Goal: Task Accomplishment & Management: Complete application form

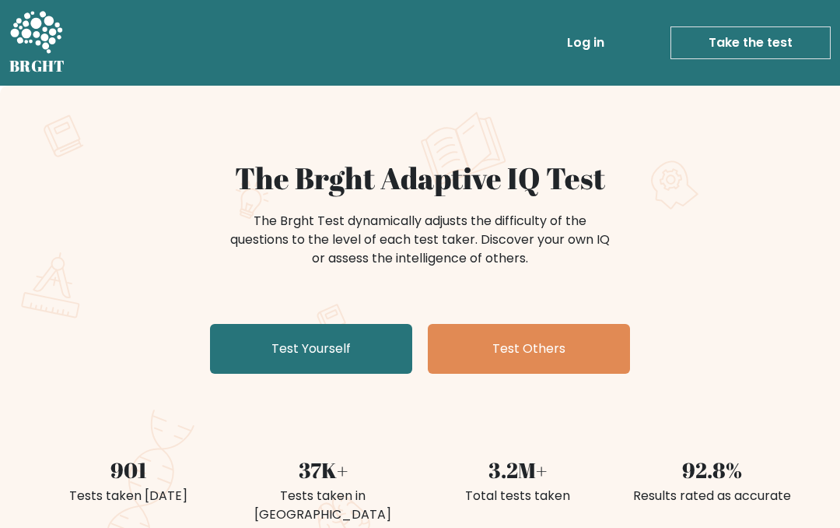
click at [351, 342] on link "Test Yourself" at bounding box center [311, 349] width 202 height 50
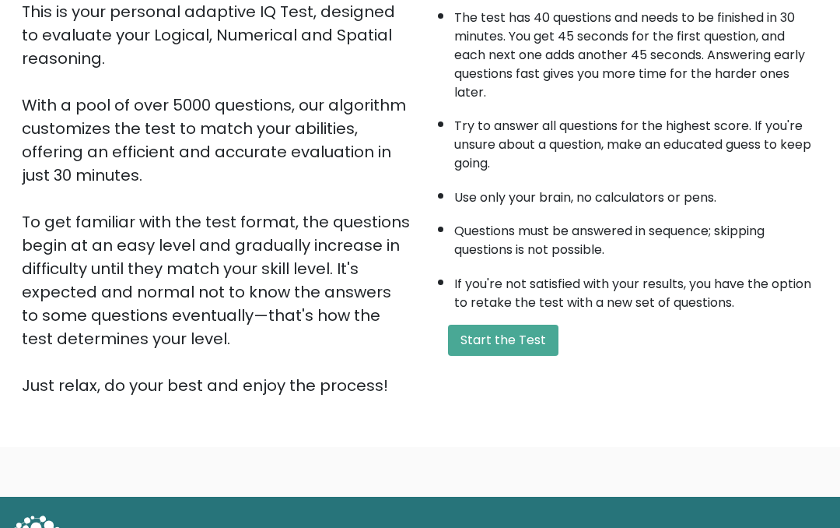
scroll to position [185, 0]
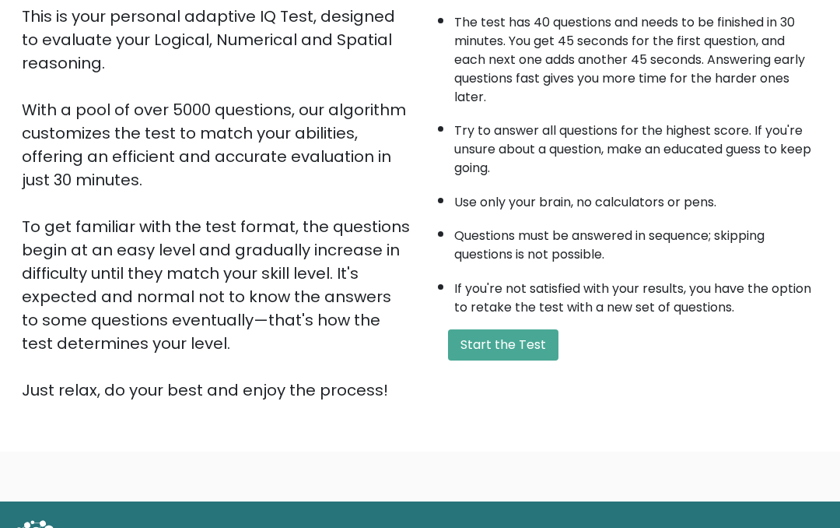
click at [537, 361] on button "Start the Test" at bounding box center [503, 345] width 110 height 31
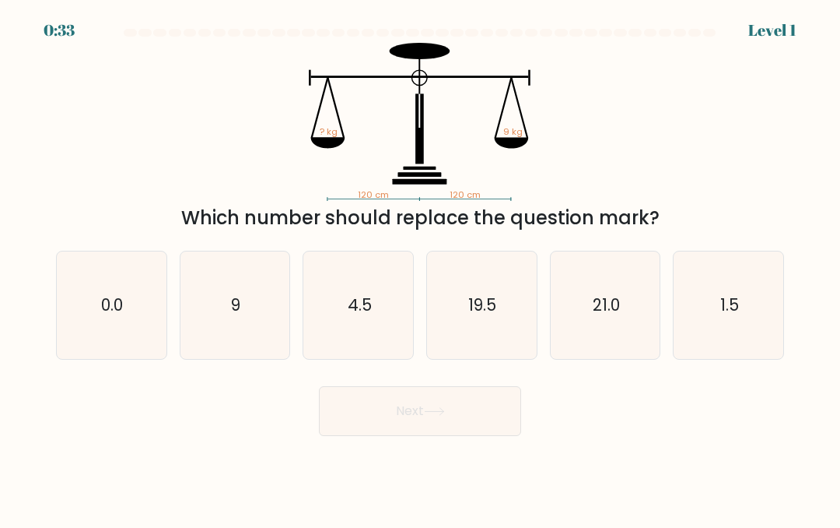
click at [224, 325] on icon "9" at bounding box center [234, 304] width 107 height 107
click at [420, 268] on input "b. 9" at bounding box center [420, 266] width 1 height 4
radio input "true"
click at [475, 433] on button "Next" at bounding box center [420, 411] width 202 height 50
click at [489, 422] on button "Next" at bounding box center [420, 411] width 202 height 50
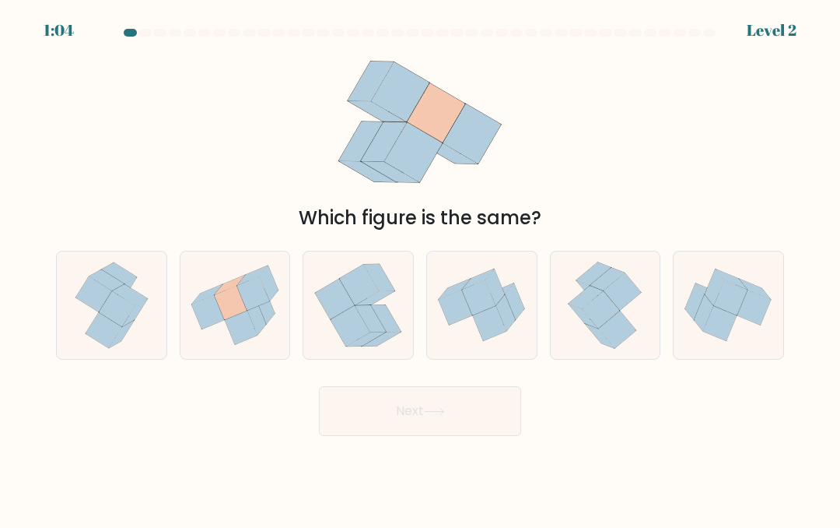
click at [247, 345] on icon at bounding box center [241, 327] width 33 height 34
click at [420, 268] on input "b." at bounding box center [420, 266] width 1 height 4
radio input "true"
click at [366, 429] on button "Next" at bounding box center [420, 411] width 202 height 50
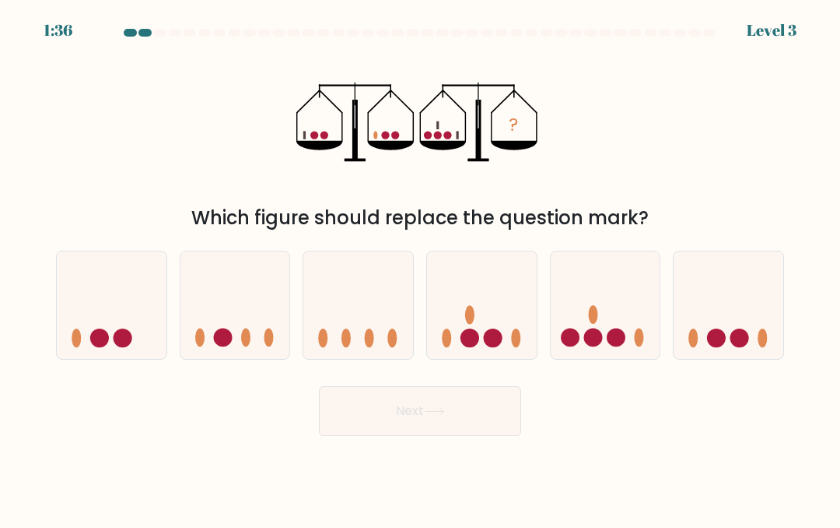
click at [618, 347] on circle at bounding box center [616, 337] width 19 height 19
click at [421, 268] on input "e." at bounding box center [420, 266] width 1 height 4
radio input "true"
click at [434, 436] on button "Next" at bounding box center [420, 411] width 202 height 50
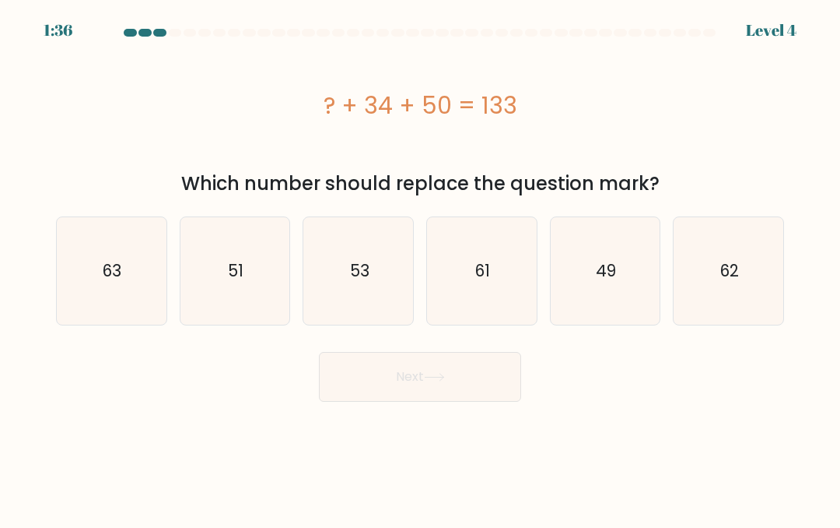
click at [629, 262] on icon "49" at bounding box center [605, 270] width 107 height 107
click at [421, 264] on input "e. 49" at bounding box center [420, 266] width 1 height 4
radio input "true"
click at [459, 376] on button "Next" at bounding box center [420, 377] width 202 height 50
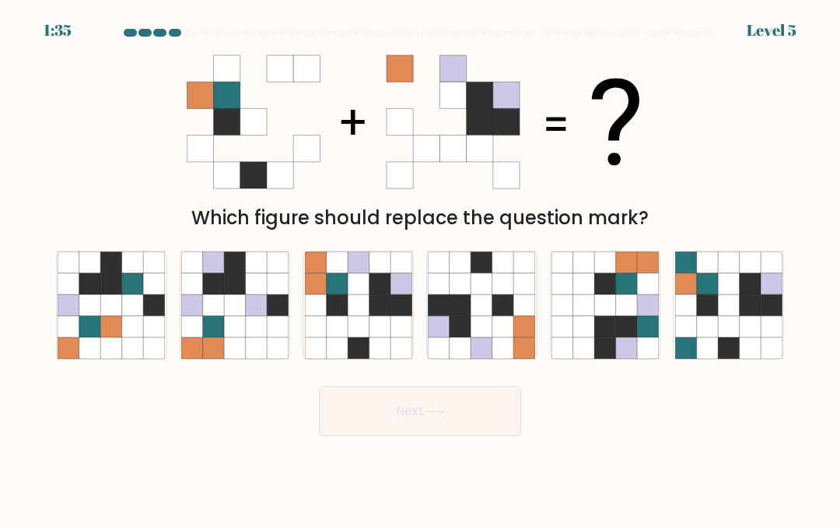
click at [459, 358] on icon at bounding box center [460, 347] width 21 height 21
click at [421, 268] on input "d." at bounding box center [420, 266] width 1 height 4
radio input "true"
click at [353, 336] on icon at bounding box center [358, 325] width 21 height 21
click at [420, 268] on input "c." at bounding box center [420, 266] width 1 height 4
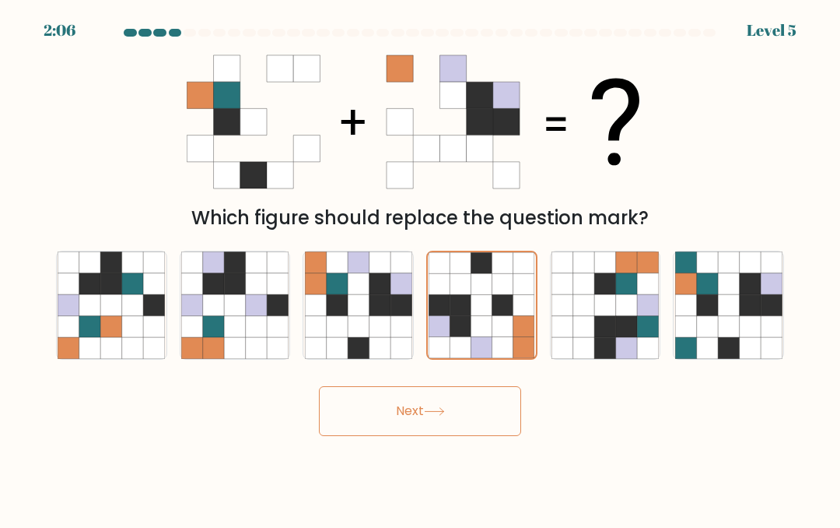
radio input "true"
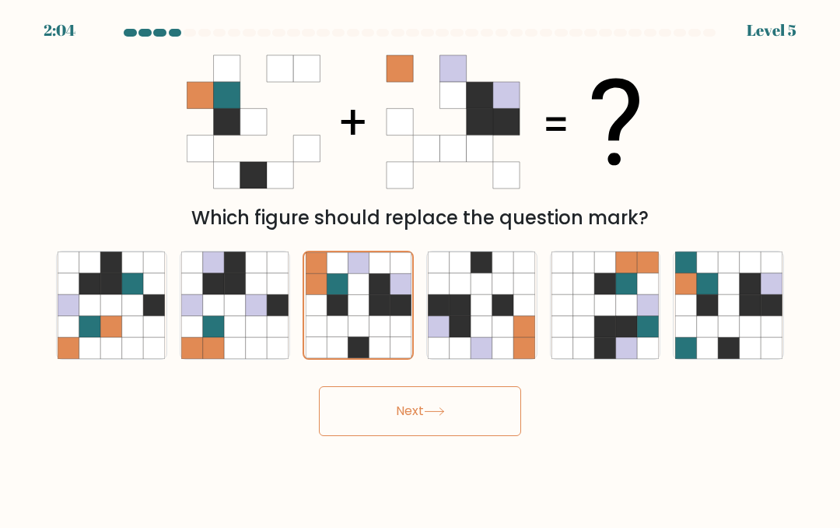
click at [465, 436] on button "Next" at bounding box center [420, 411] width 202 height 50
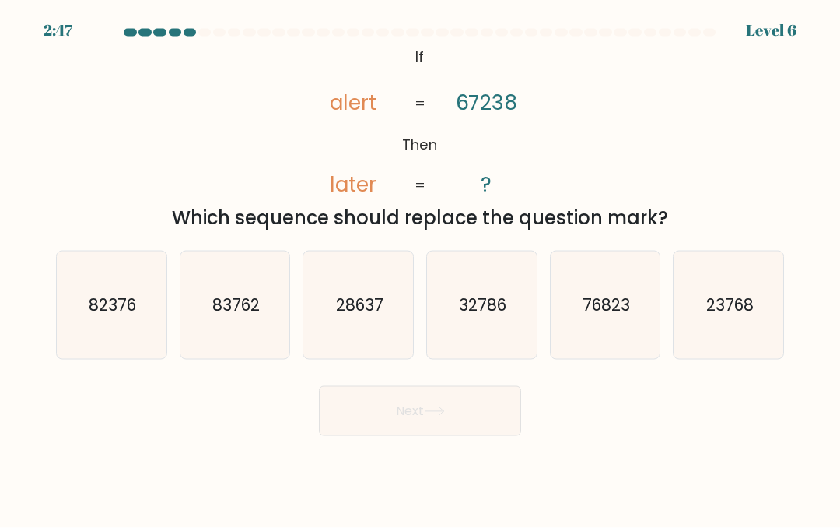
scroll to position [9, 0]
click at [628, 338] on icon "76823" at bounding box center [605, 304] width 107 height 107
click at [421, 268] on input "e. 76823" at bounding box center [420, 266] width 1 height 4
radio input "true"
click at [494, 408] on button "Next" at bounding box center [420, 411] width 202 height 50
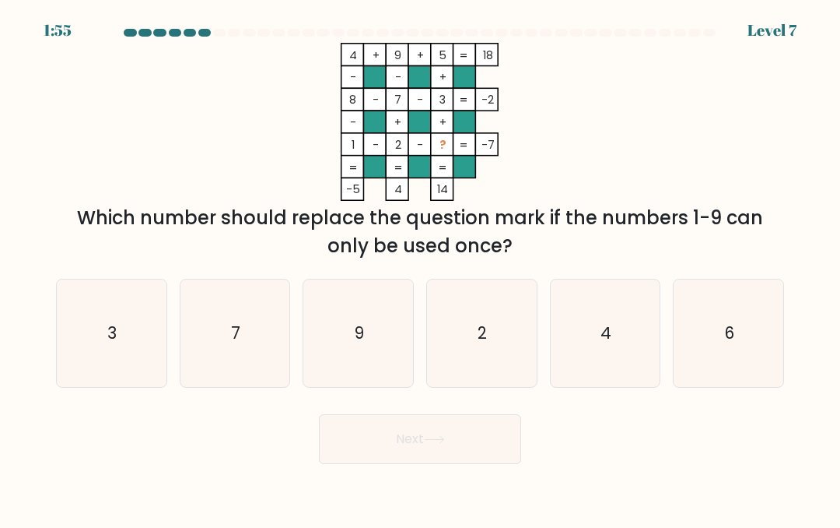
click at [724, 362] on icon "6" at bounding box center [728, 332] width 107 height 107
click at [421, 268] on input "f. 6" at bounding box center [420, 266] width 1 height 4
radio input "true"
click at [429, 462] on button "Next" at bounding box center [420, 439] width 202 height 50
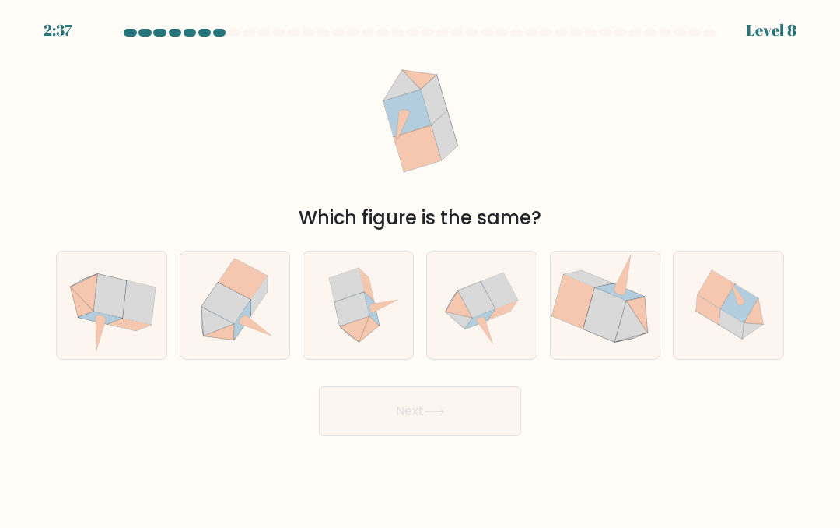
click at [437, 475] on body "2:37 Level 8" at bounding box center [420, 264] width 840 height 528
click at [469, 353] on icon at bounding box center [481, 304] width 107 height 107
click at [421, 268] on input "d." at bounding box center [420, 266] width 1 height 4
radio input "true"
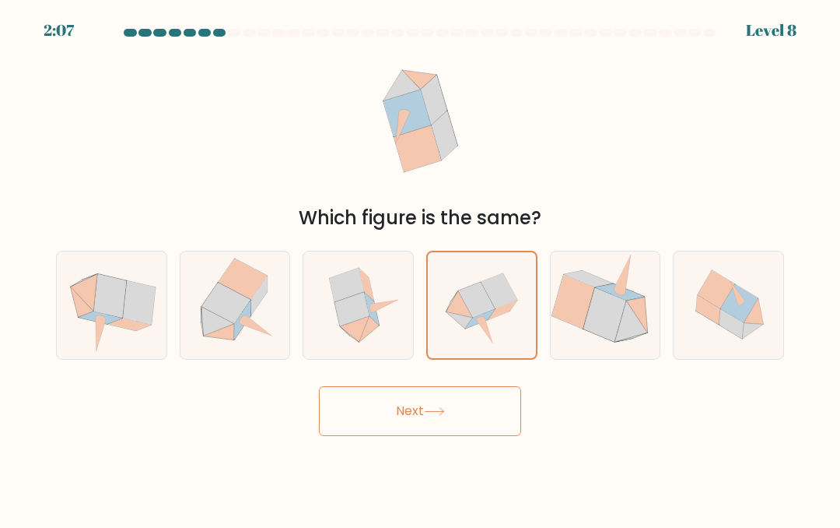
click at [414, 428] on button "Next" at bounding box center [420, 411] width 202 height 50
click at [388, 436] on button "Next" at bounding box center [420, 411] width 202 height 50
click at [345, 436] on button "Next" at bounding box center [420, 411] width 202 height 50
click at [393, 414] on button "Next" at bounding box center [420, 411] width 202 height 50
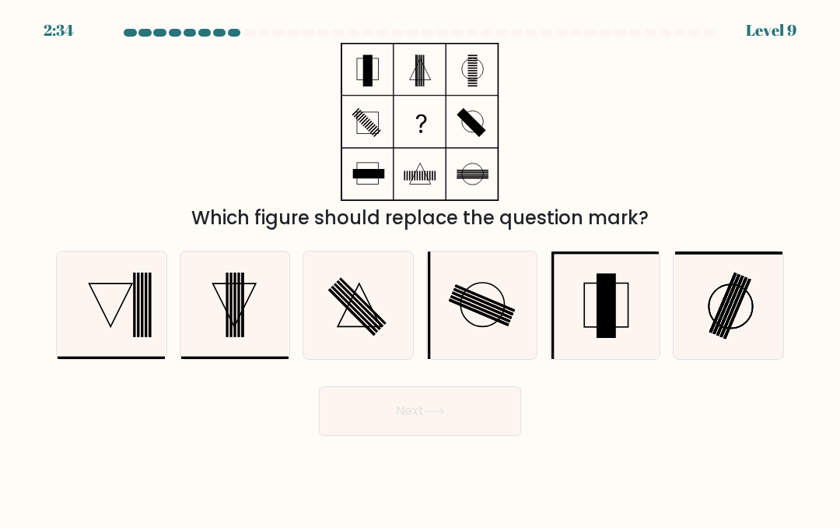
click at [377, 322] on icon at bounding box center [358, 304] width 107 height 107
click at [420, 268] on input "c." at bounding box center [420, 266] width 1 height 4
radio input "true"
click at [365, 431] on button "Next" at bounding box center [420, 411] width 202 height 50
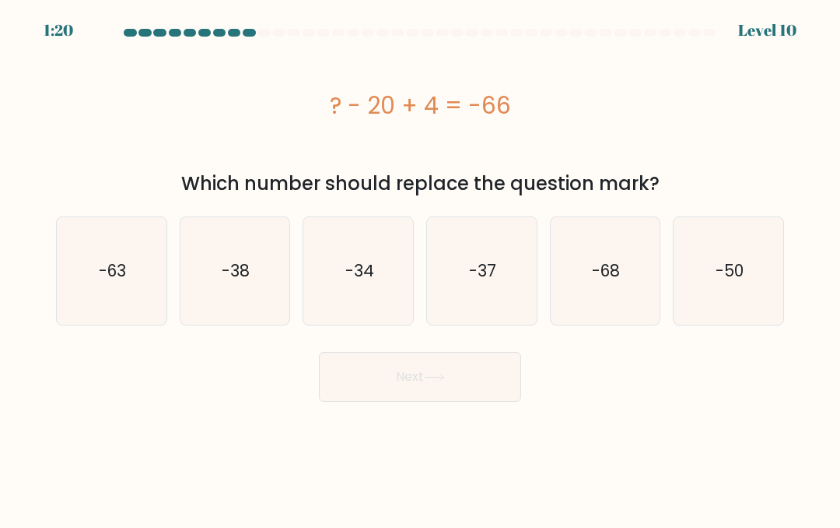
click at [92, 217] on icon "-63" at bounding box center [111, 270] width 107 height 107
click at [420, 264] on input "a. -63" at bounding box center [420, 266] width 1 height 4
radio input "true"
click at [373, 389] on button "Next" at bounding box center [420, 377] width 202 height 50
click at [389, 385] on button "Next" at bounding box center [420, 377] width 202 height 50
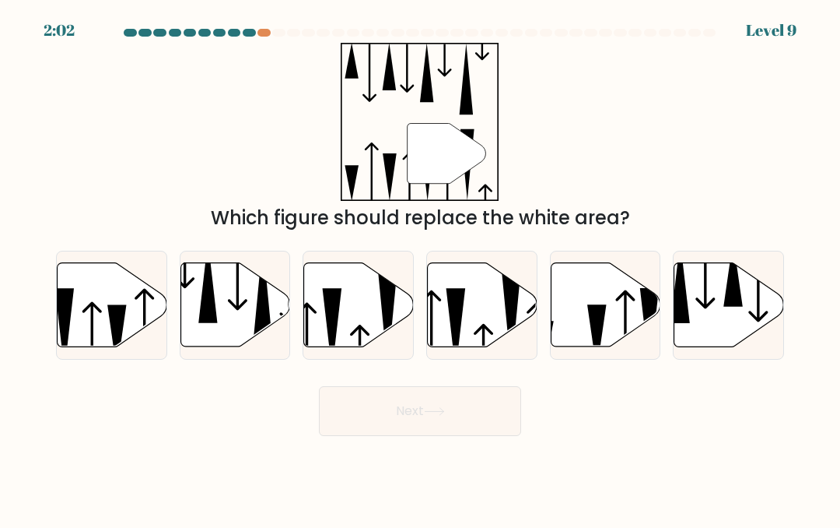
click at [367, 359] on div at bounding box center [358, 305] width 111 height 109
click at [420, 268] on input "c." at bounding box center [420, 266] width 1 height 4
radio input "true"
